Goal: Transaction & Acquisition: Purchase product/service

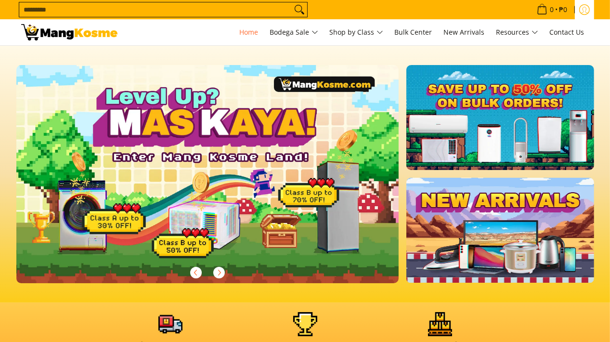
click at [584, 13] on icon "Log in" at bounding box center [584, 9] width 11 height 11
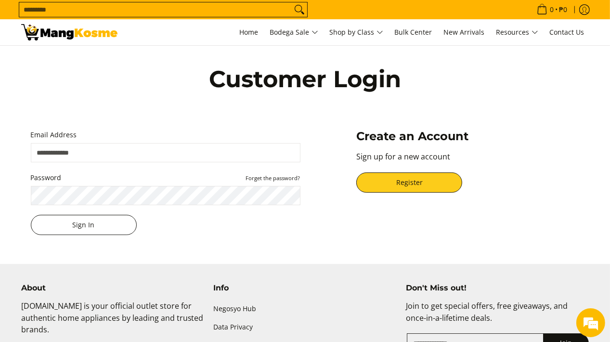
click at [117, 226] on button "Sign In" at bounding box center [84, 225] width 106 height 20
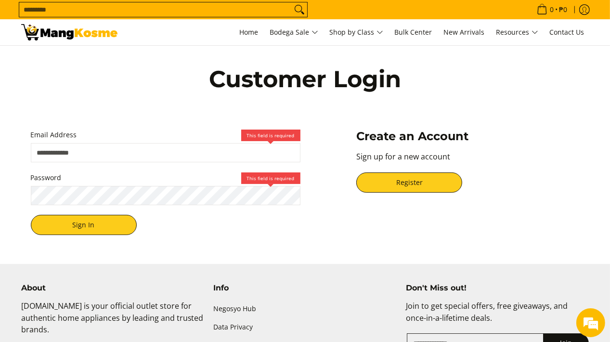
click at [190, 142] on span "Email Address This field is required" at bounding box center [166, 145] width 270 height 33
click at [64, 159] on input "Email Address" at bounding box center [166, 152] width 270 height 19
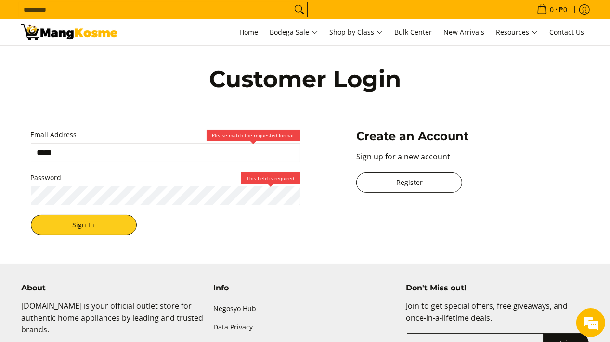
type input "*****"
click at [401, 180] on link "Register" at bounding box center [409, 182] width 106 height 20
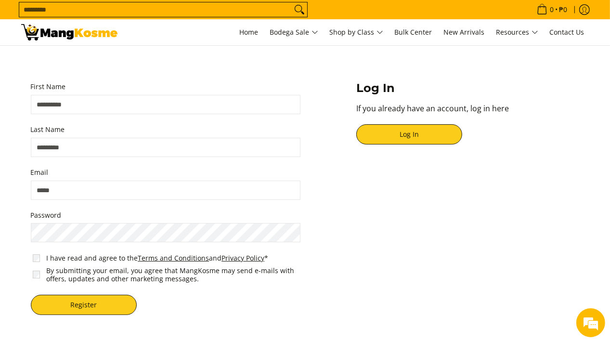
scroll to position [48, 0]
click at [52, 105] on input "First Name" at bounding box center [166, 104] width 270 height 19
click at [103, 105] on input "First Name" at bounding box center [166, 104] width 270 height 19
type input "**********"
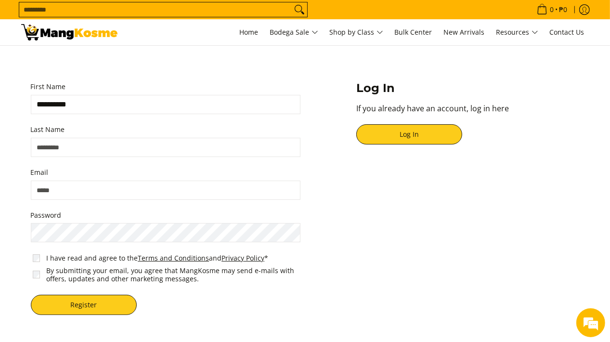
type input "********"
click at [83, 193] on input "Email" at bounding box center [166, 189] width 270 height 19
click at [71, 191] on input "Email" at bounding box center [166, 189] width 270 height 19
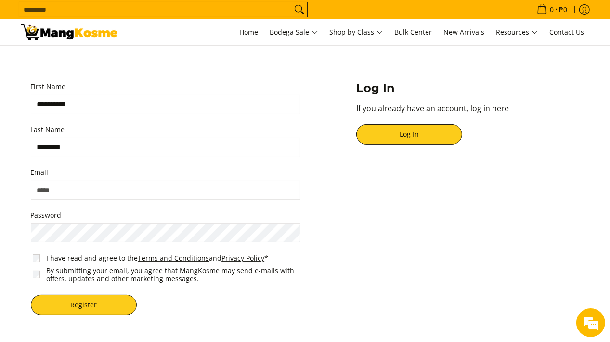
click at [71, 191] on input "Email" at bounding box center [166, 189] width 270 height 19
click at [84, 193] on input "Email" at bounding box center [166, 189] width 270 height 19
paste input "**********"
type input "**********"
drag, startPoint x: 141, startPoint y: 271, endPoint x: 159, endPoint y: 272, distance: 18.3
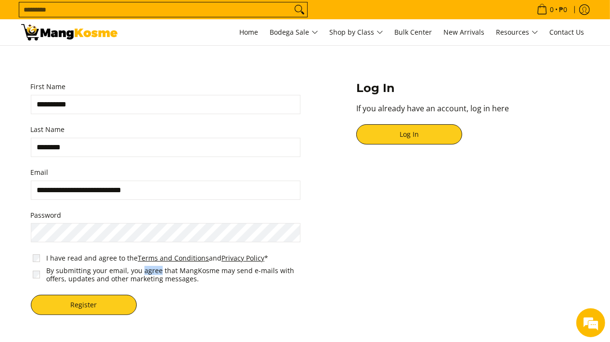
click at [159, 272] on label "By submitting your email, you agree that MangKosme may send e-mails with offers…" at bounding box center [174, 274] width 256 height 17
copy label "agree"
click at [50, 217] on label "Password" at bounding box center [166, 215] width 270 height 12
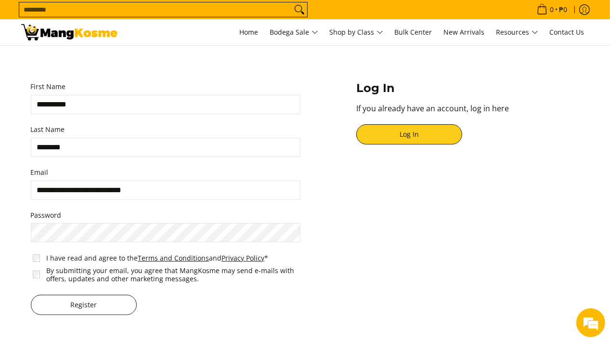
click at [70, 299] on button "Register" at bounding box center [84, 305] width 106 height 20
click at [73, 304] on button "Register" at bounding box center [84, 305] width 106 height 20
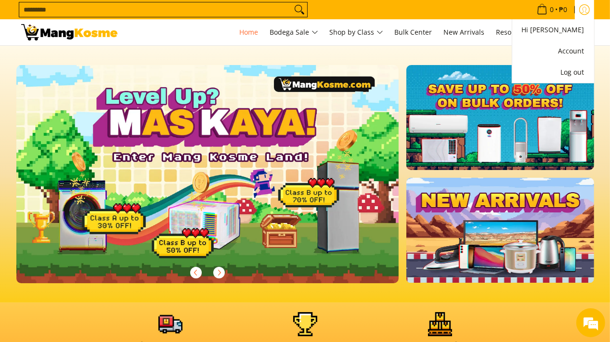
click at [587, 8] on icon "Account" at bounding box center [584, 9] width 11 height 11
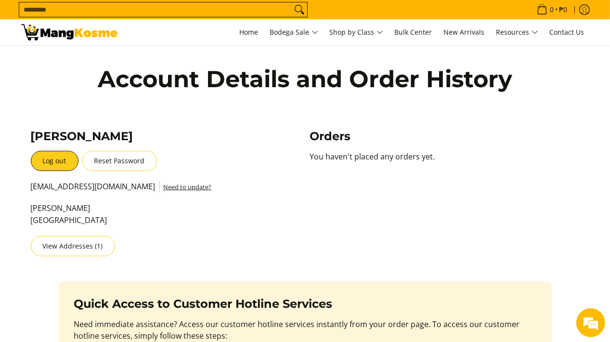
click at [251, 121] on div "**********" at bounding box center [305, 192] width 568 height 146
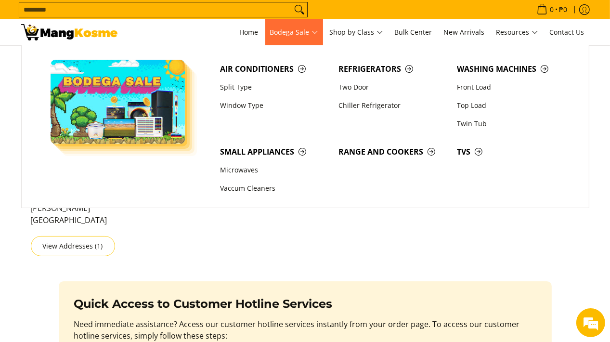
click at [288, 32] on span "Bodega Sale" at bounding box center [294, 32] width 48 height 12
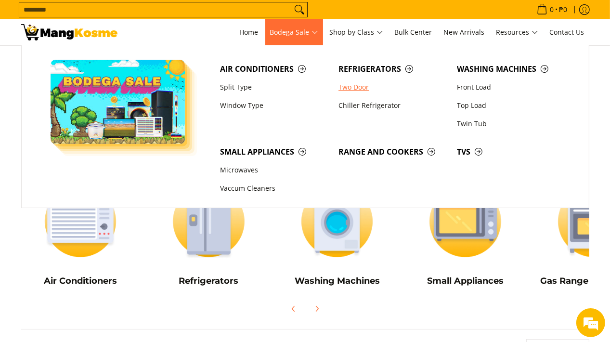
click at [362, 87] on link "Two Door" at bounding box center [393, 87] width 118 height 18
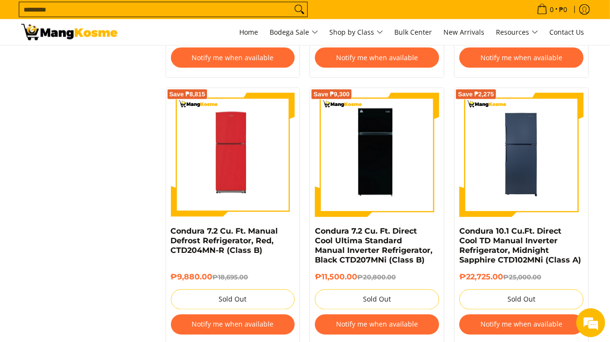
scroll to position [1444, 0]
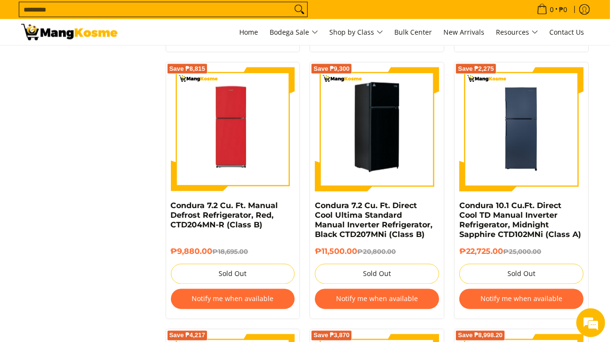
click at [364, 149] on img at bounding box center [377, 129] width 124 height 124
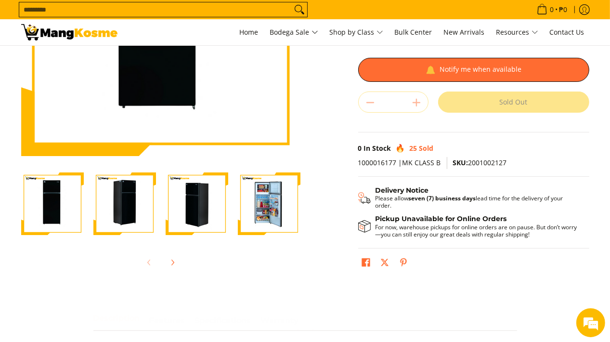
scroll to position [193, 0]
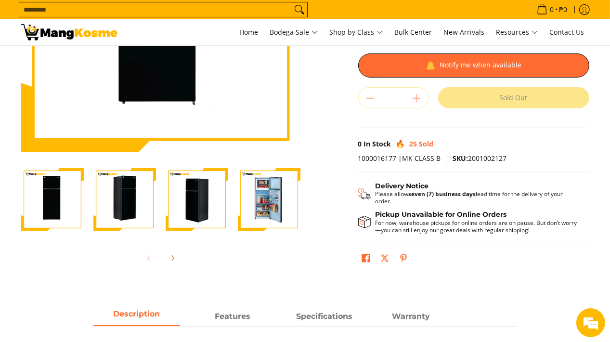
click at [191, 216] on img "Condura 7.2 Cu. Ft. Direct Cool Ultima Standard Manual Inverter Refrigerator, B…" at bounding box center [197, 199] width 63 height 63
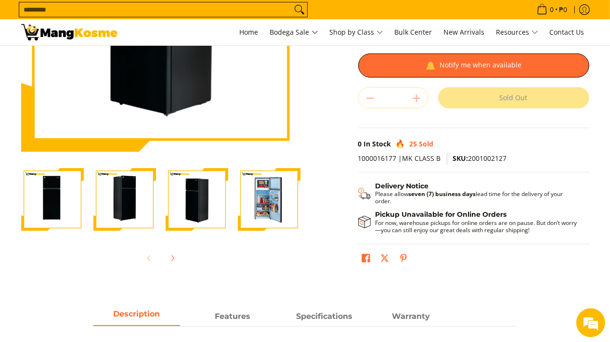
click at [269, 200] on img "Condura 7.2 Cu. Ft. Direct Cool Ultima Standard Manual Inverter Refrigerator, B…" at bounding box center [269, 199] width 63 height 63
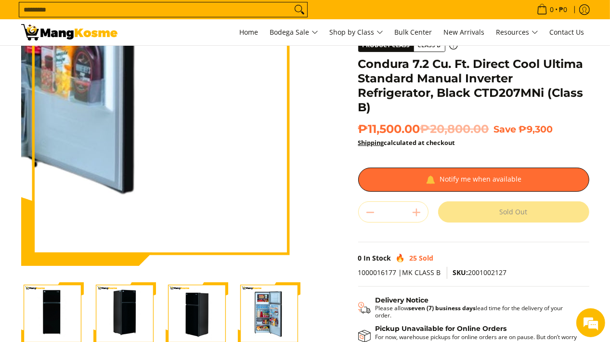
scroll to position [48, 0]
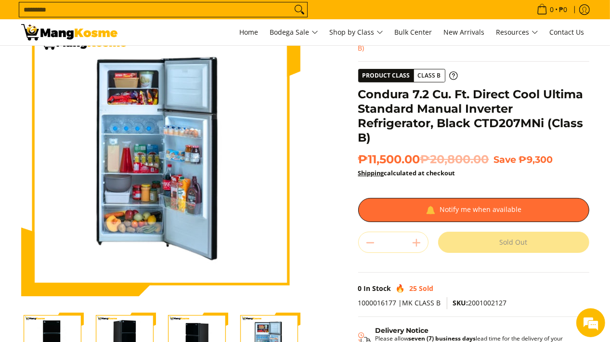
click at [211, 327] on img "Condura 7.2 Cu. Ft. Direct Cool Ultima Standard Manual Inverter Refrigerator, B…" at bounding box center [197, 343] width 63 height 63
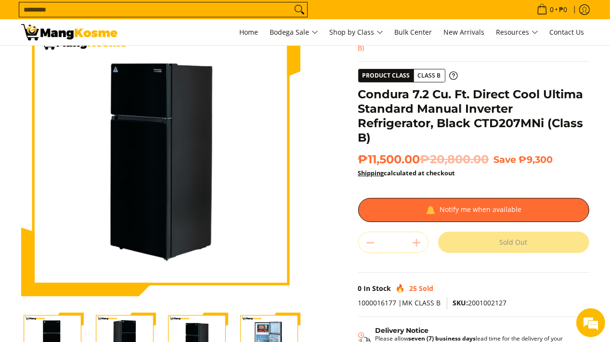
click at [138, 333] on img "Condura 7.2 Cu. Ft. Direct Cool Ultima Standard Manual Inverter Refrigerator, B…" at bounding box center [124, 343] width 63 height 63
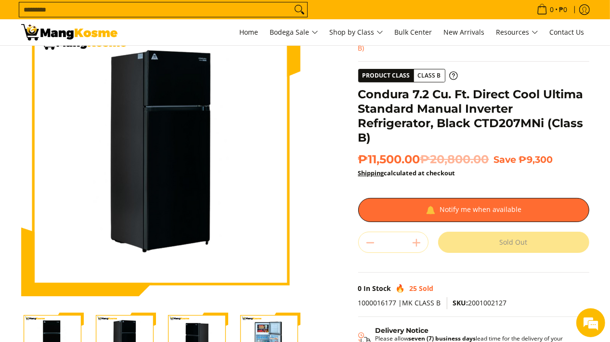
click at [54, 327] on img "Condura 7.2 Cu. Ft. Direct Cool Ultima Standard Manual Inverter Refrigerator, B…" at bounding box center [52, 343] width 63 height 63
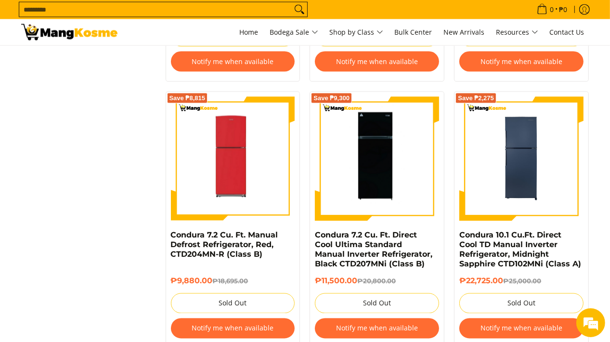
scroll to position [1409, 0]
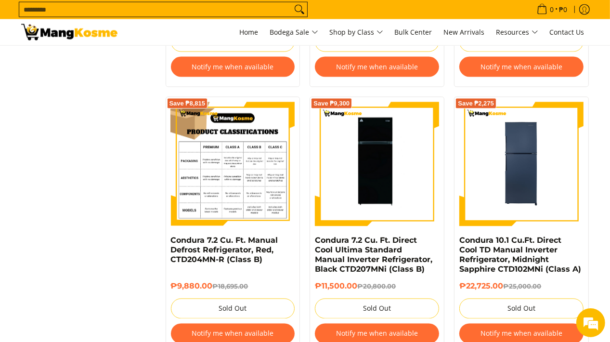
click at [223, 205] on img at bounding box center [233, 164] width 124 height 124
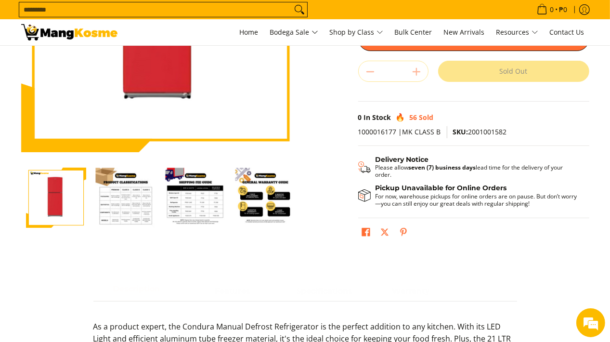
scroll to position [193, 0]
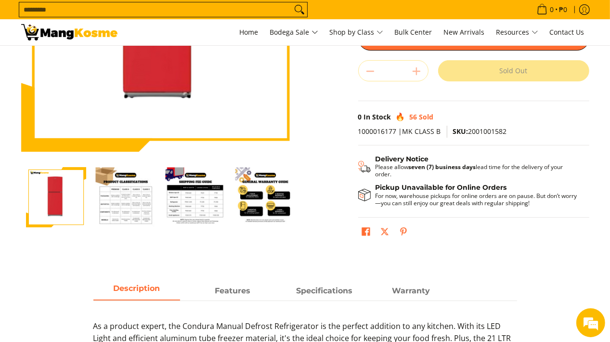
click at [130, 194] on img "Condura 7.2 Cu. Ft. Manual Defrost Refrigerator, Red, CTD204MN-R (Class B)-2" at bounding box center [126, 197] width 60 height 60
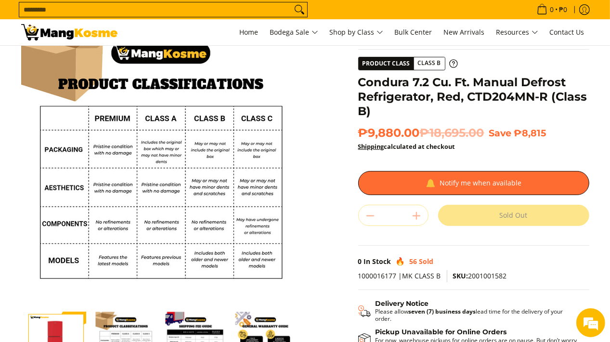
scroll to position [0, 0]
click at [50, 330] on img "Condura 7.2 Cu. Ft. Manual Defrost Refrigerator, Red, CTD204MN-R (Class B)-1" at bounding box center [56, 341] width 60 height 60
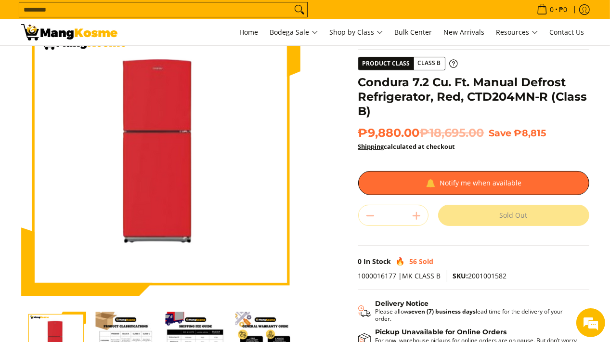
click at [274, 326] on img "general-warranty-guide-infographic-mang-kosme" at bounding box center [265, 341] width 60 height 60
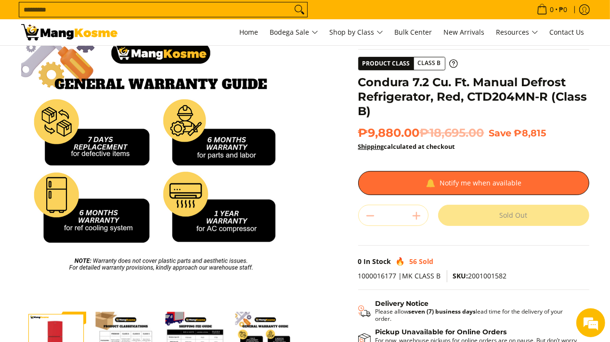
click at [181, 326] on img "mang-kosme-shipping-fee-guide-infographic" at bounding box center [196, 341] width 60 height 60
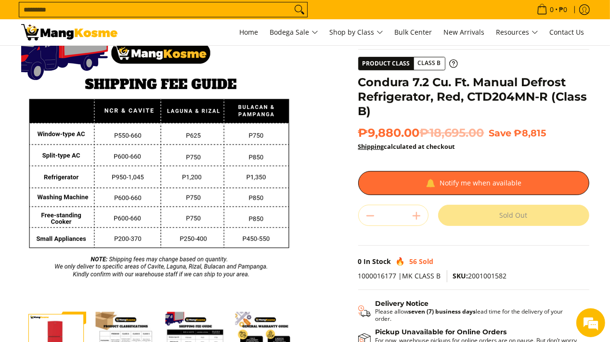
click at [124, 335] on img "Condura 7.2 Cu. Ft. Manual Defrost Refrigerator, Red, CTD204MN-R (Class B)-2" at bounding box center [126, 341] width 60 height 60
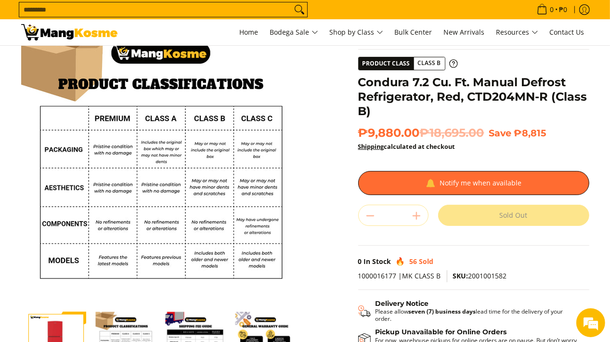
click at [72, 330] on img "Condura 7.2 Cu. Ft. Manual Defrost Refrigerator, Red, CTD204MN-R (Class B)-1" at bounding box center [56, 341] width 60 height 60
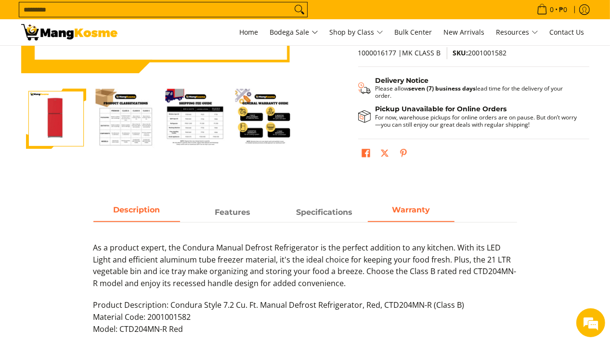
scroll to position [241, 0]
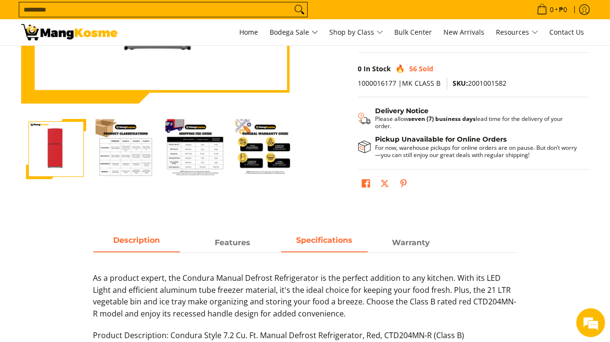
click at [336, 243] on span "Specifications" at bounding box center [324, 239] width 56 height 9
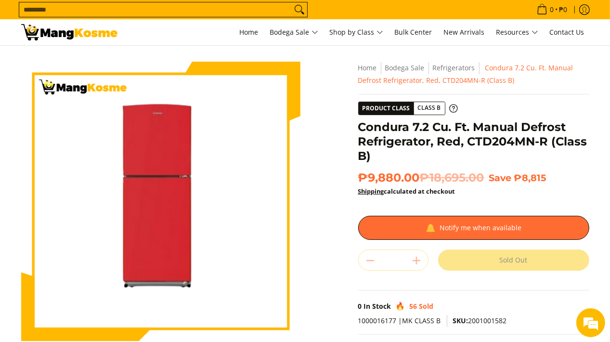
scroll to position [0, 0]
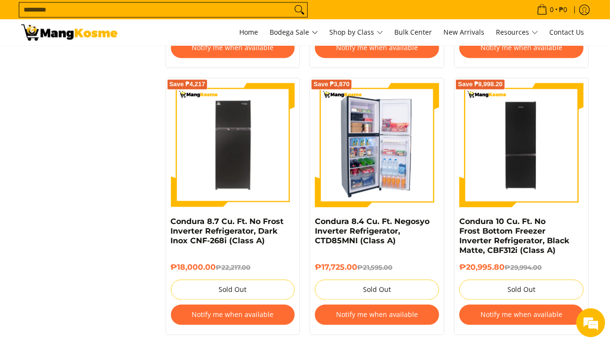
scroll to position [1698, 0]
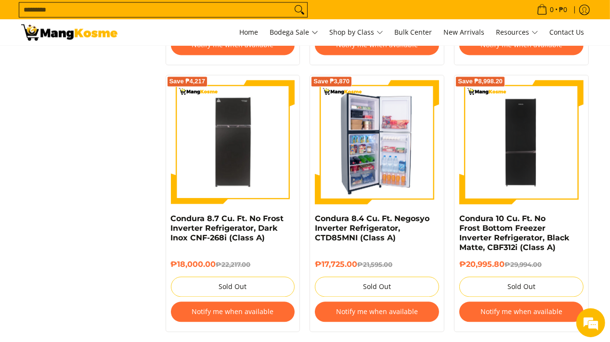
click at [361, 164] on img at bounding box center [377, 142] width 124 height 124
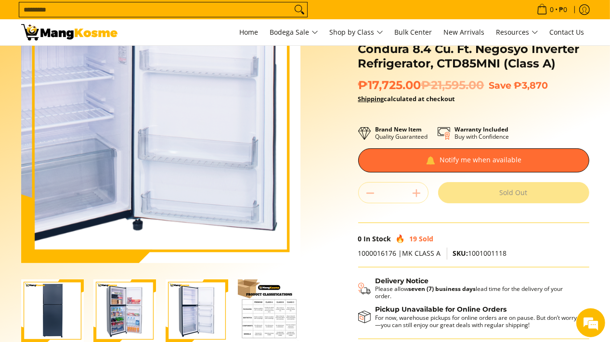
scroll to position [241, 0]
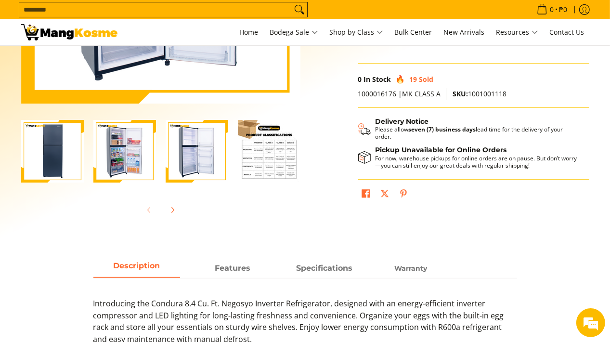
click at [129, 170] on img "Condura 8.4 Cu. Ft. Negosyo Inverter Refrigerator, CTD85MNI (Class A)-2" at bounding box center [124, 151] width 63 height 63
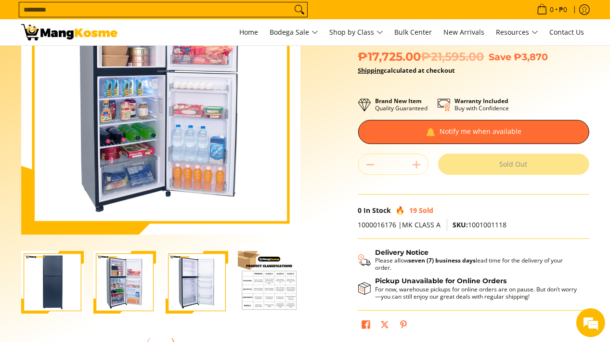
scroll to position [96, 0]
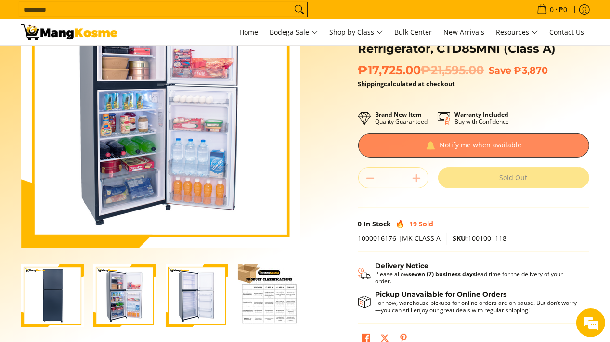
click at [449, 135] on div at bounding box center [473, 145] width 231 height 24
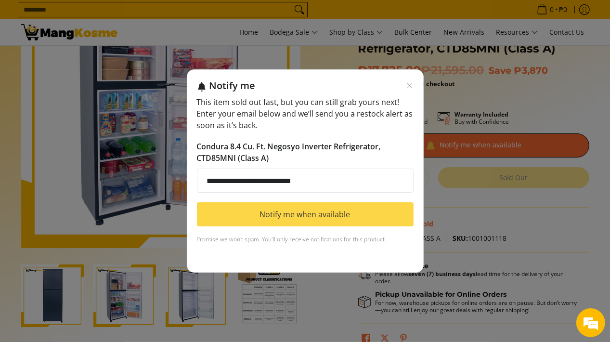
click at [310, 214] on button "Notify me when available" at bounding box center [305, 214] width 217 height 24
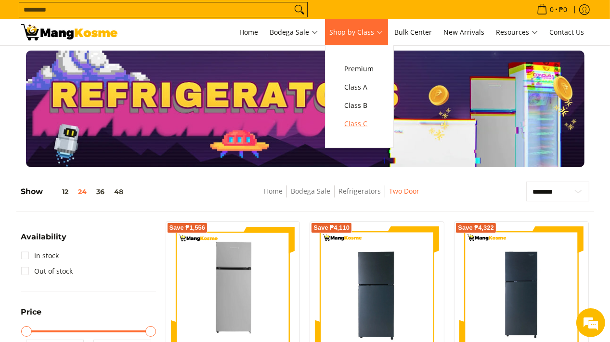
click at [372, 128] on span "Class C" at bounding box center [359, 124] width 29 height 12
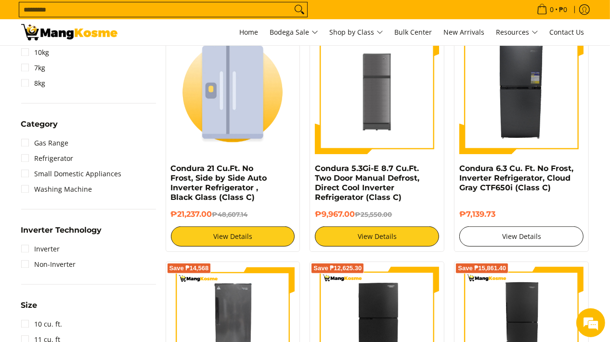
click at [517, 241] on link "View Details" at bounding box center [521, 236] width 124 height 20
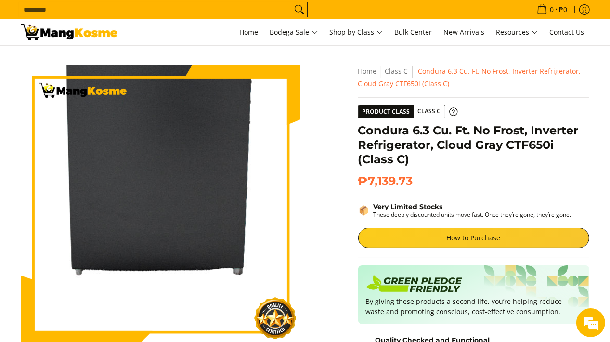
scroll to position [96, 0]
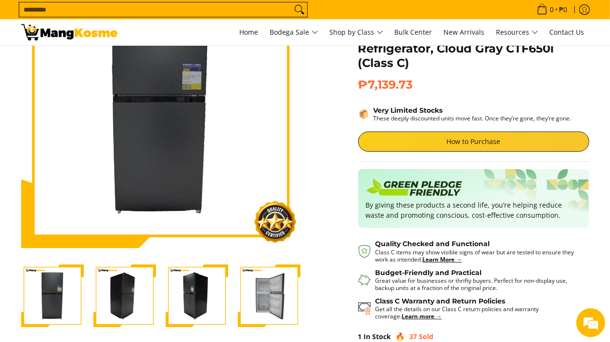
click at [189, 292] on img "Condura 6.3 Cu. Ft. No Frost, Inverter Refrigerator, Cloud Gray CTF650i (Class …" at bounding box center [197, 295] width 63 height 63
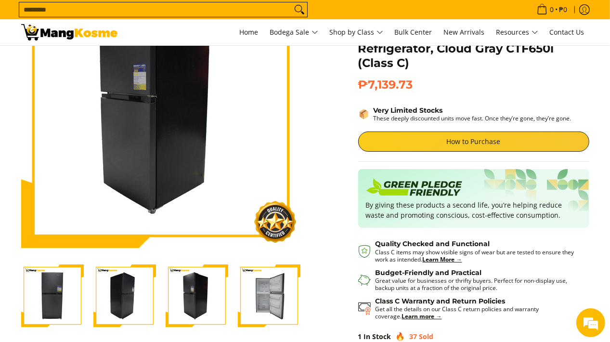
click at [258, 291] on img "Condura 6.3 Cu. Ft. No Frost, Inverter Refrigerator, Cloud Gray CTF650i (Class …" at bounding box center [269, 295] width 63 height 63
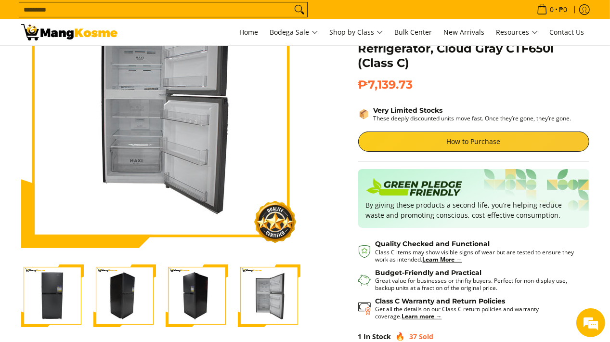
click at [262, 297] on img "Condura 6.3 Cu. Ft. No Frost, Inverter Refrigerator, Cloud Gray CTF650i (Class …" at bounding box center [269, 295] width 63 height 63
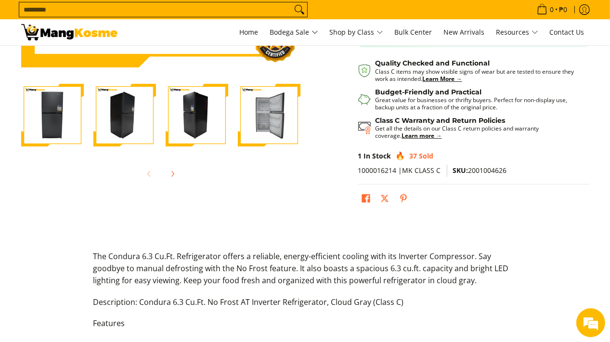
scroll to position [289, 0]
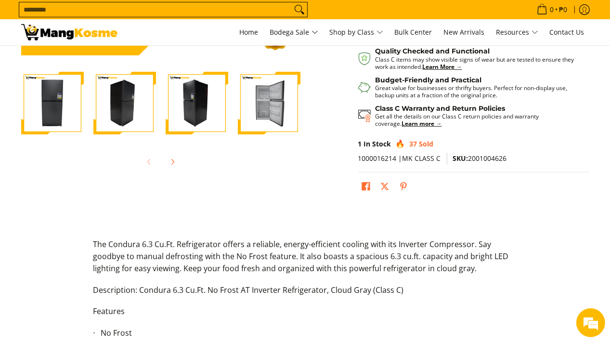
click at [61, 115] on img "Condura 6.3 Cu. Ft. No Frost, Inverter Refrigerator, Cloud Gray CTF650i (Class …" at bounding box center [52, 103] width 63 height 63
click at [138, 114] on img "Condura 6.3 Cu. Ft. No Frost, Inverter Refrigerator, Cloud Gray CTF650i (Class …" at bounding box center [124, 103] width 63 height 63
click at [183, 106] on img "Condura 6.3 Cu. Ft. No Frost, Inverter Refrigerator, Cloud Gray CTF650i (Class …" at bounding box center [197, 103] width 63 height 63
click at [191, 107] on img "Condura 6.3 Cu. Ft. No Frost, Inverter Refrigerator, Cloud Gray CTF650i (Class …" at bounding box center [197, 103] width 63 height 63
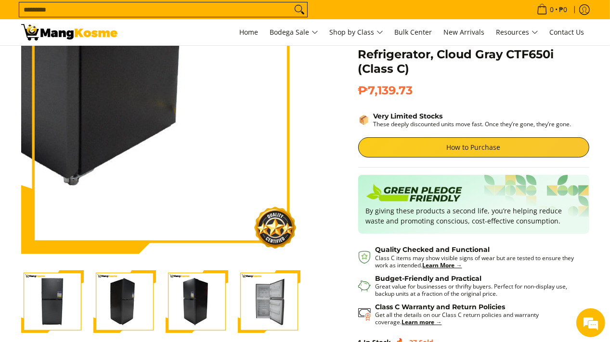
scroll to position [48, 0]
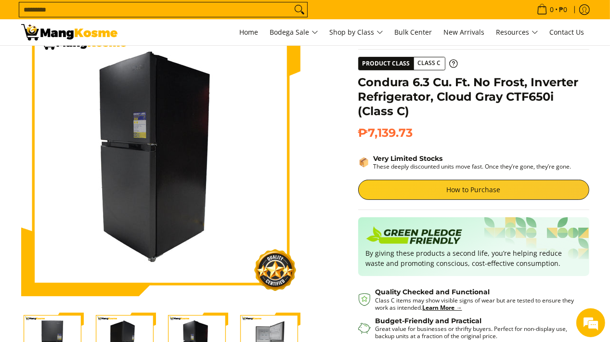
click at [186, 319] on img "Condura 6.3 Cu. Ft. No Frost, Inverter Refrigerator, Cloud Gray CTF650i (Class …" at bounding box center [197, 343] width 63 height 63
click at [143, 326] on img "Condura 6.3 Cu. Ft. No Frost, Inverter Refrigerator, Cloud Gray CTF650i (Class …" at bounding box center [124, 343] width 63 height 63
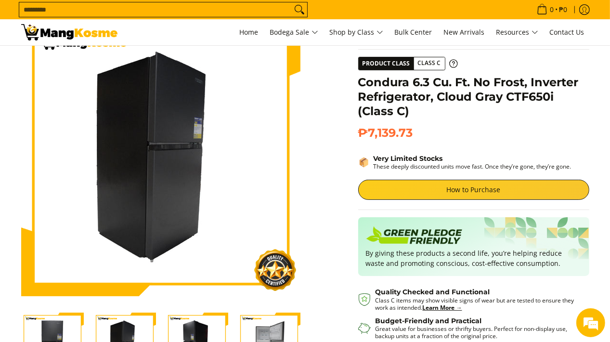
scroll to position [0, 0]
click at [71, 320] on img "Condura 6.3 Cu. Ft. No Frost, Inverter Refrigerator, Cloud Gray CTF650i (Class …" at bounding box center [52, 343] width 63 height 63
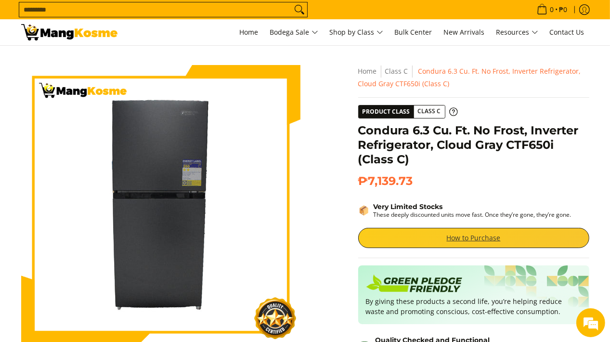
click at [435, 238] on link "How to Purchase" at bounding box center [473, 238] width 231 height 20
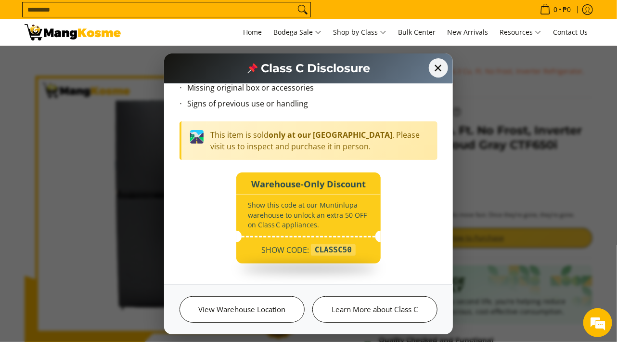
scroll to position [102, 0]
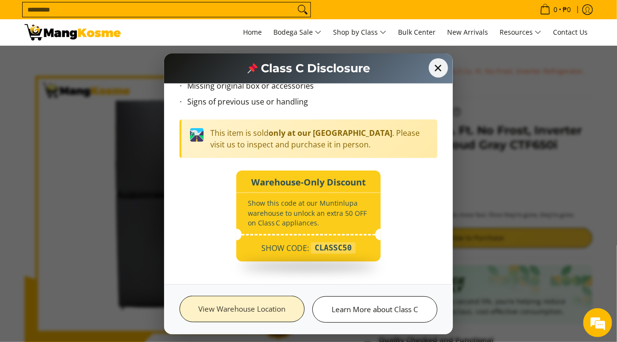
click at [278, 309] on link "View Warehouse Location" at bounding box center [242, 309] width 125 height 26
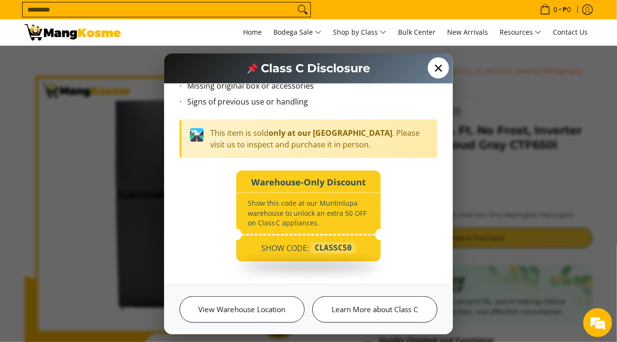
click at [441, 68] on span "✕" at bounding box center [438, 67] width 21 height 21
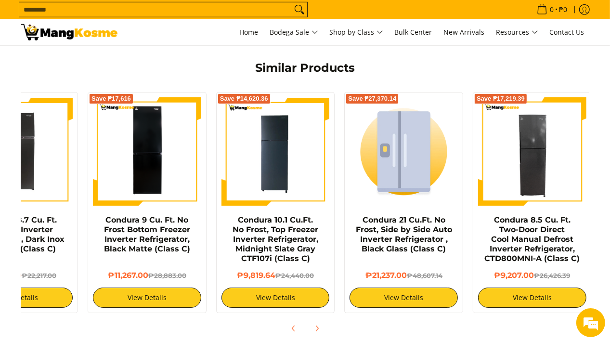
scroll to position [0, 64]
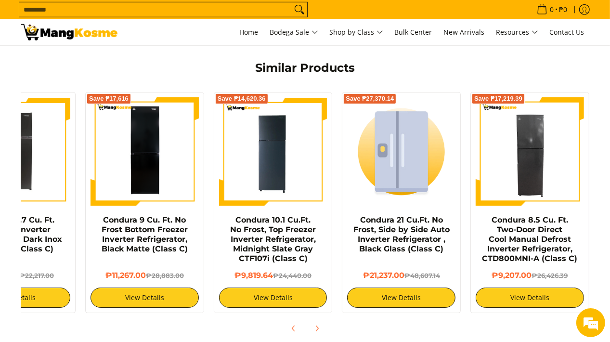
drag, startPoint x: 548, startPoint y: 258, endPoint x: 351, endPoint y: 271, distance: 197.3
click at [351, 271] on div "Save ₱13,550 Condura 8.7 Cu. Ft. No Frost Inverter Refrigerator, Dark Inox CNF-…" at bounding box center [273, 200] width 642 height 226
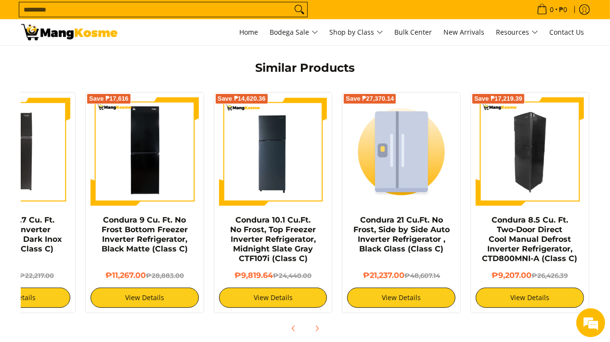
click at [533, 193] on img at bounding box center [530, 151] width 108 height 108
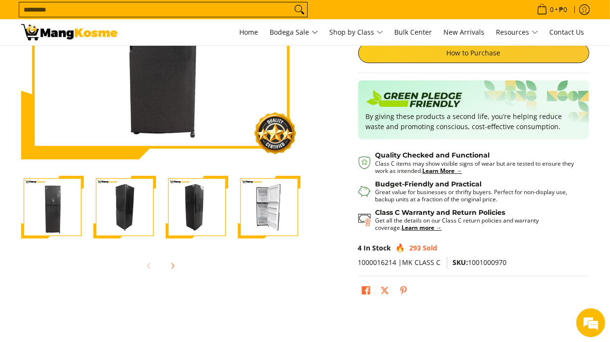
scroll to position [193, 0]
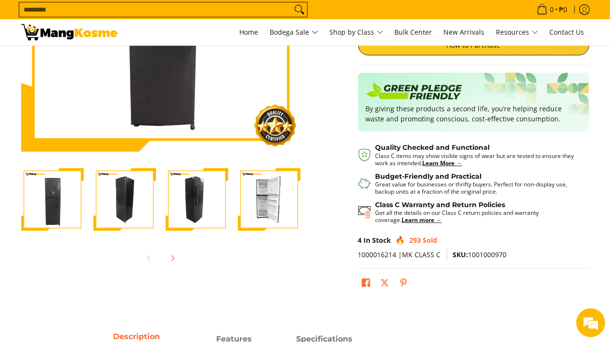
click at [173, 215] on img "Condura 8.5 Cu. Ft. Two-Door Direct Cool Manual Defrost Inverter Refrigerator, …" at bounding box center [197, 199] width 63 height 63
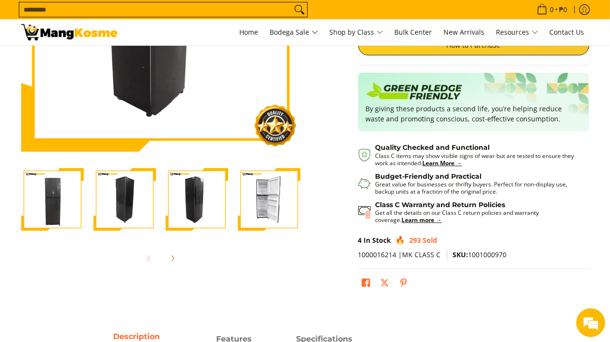
click at [190, 213] on img "Condura 8.5 Cu. Ft. Two-Door Direct Cool Manual Defrost Inverter Refrigerator, …" at bounding box center [197, 199] width 63 height 63
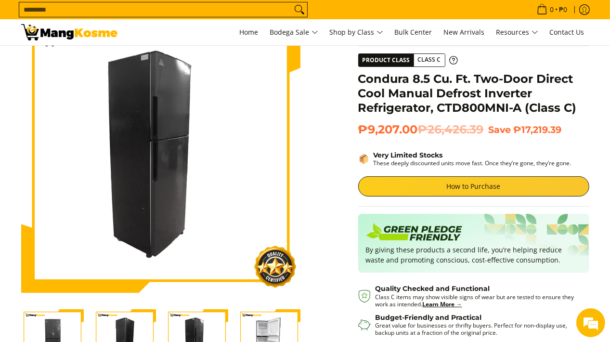
scroll to position [48, 0]
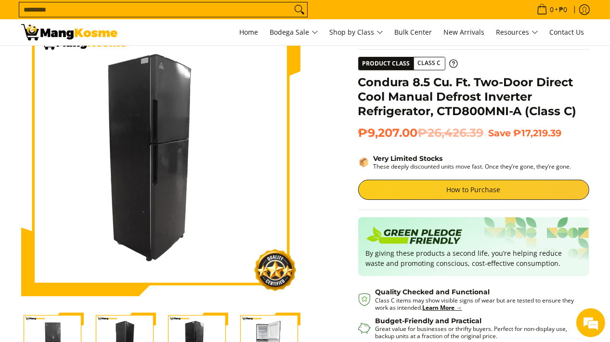
click at [273, 337] on img "Condura 8.5 Cu. Ft. Two-Door Direct Cool Manual Defrost Inverter Refrigerator, …" at bounding box center [269, 343] width 63 height 63
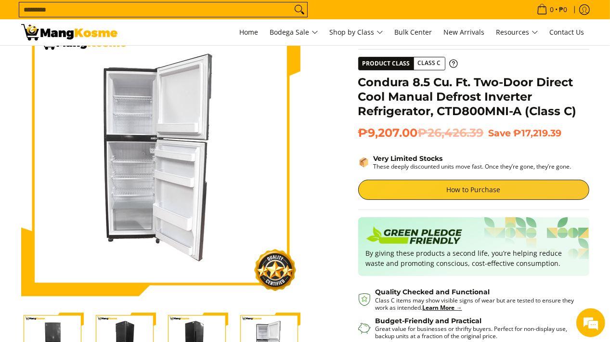
scroll to position [0, 0]
click at [210, 334] on img "Condura 8.5 Cu. Ft. Two-Door Direct Cool Manual Defrost Inverter Refrigerator, …" at bounding box center [197, 343] width 63 height 63
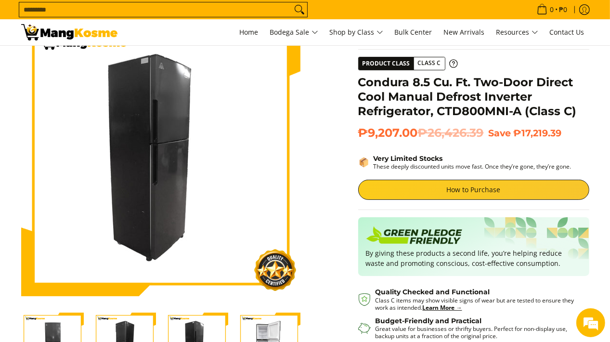
click at [141, 330] on img "Condura 8.5 Cu. Ft. Two-Door Direct Cool Manual Defrost Inverter Refrigerator, …" at bounding box center [124, 343] width 63 height 63
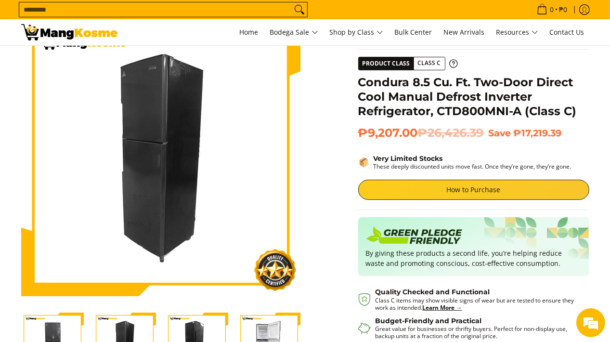
click at [52, 328] on img "Condura 8.5 Cu. Ft. Two-Door Direct Cool Manual Defrost Inverter Refrigerator, …" at bounding box center [52, 343] width 63 height 63
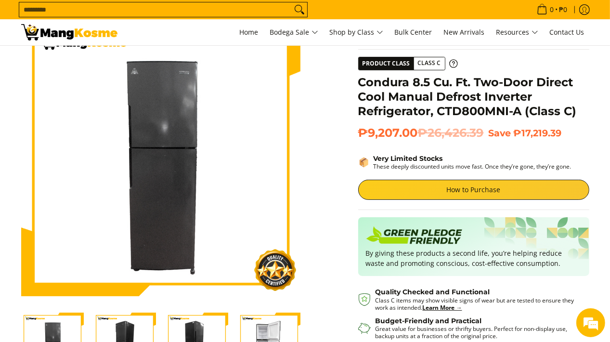
click at [336, 253] on div "Skip to Main Content Enable zoom Disable zoom Enable zoom Disable zoom Enable z…" at bounding box center [305, 233] width 578 height 433
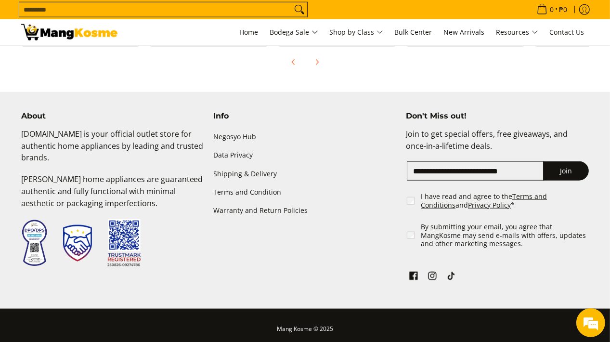
scroll to position [944, 0]
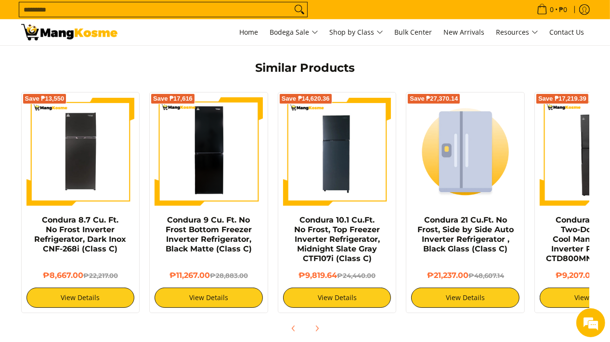
scroll to position [0, 64]
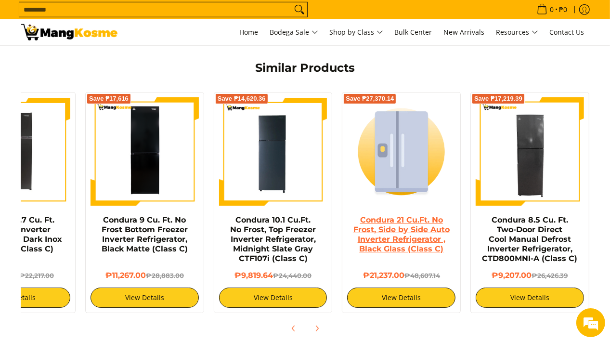
drag, startPoint x: 567, startPoint y: 214, endPoint x: 431, endPoint y: 231, distance: 136.7
click at [433, 231] on div "Save ₱13,550 Condura 8.7 Cu. Ft. No Frost Inverter Refrigerator, Dark Inox CNF-…" at bounding box center [273, 200] width 642 height 226
click at [372, 239] on link "Condura 21 Cu.Ft. No Frost, Side by Side Auto Inverter Refrigerator , Black Gla…" at bounding box center [401, 234] width 96 height 38
